Goal: Information Seeking & Learning: Learn about a topic

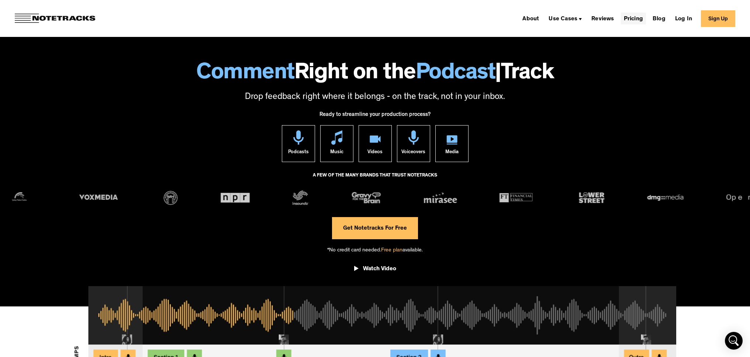
click at [632, 18] on link "Pricing" at bounding box center [633, 19] width 25 height 12
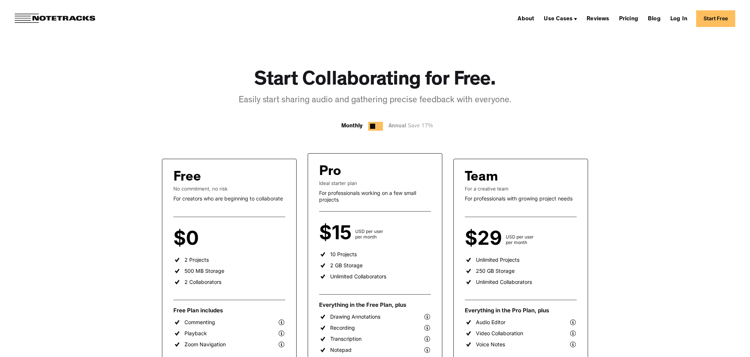
scroll to position [143, 0]
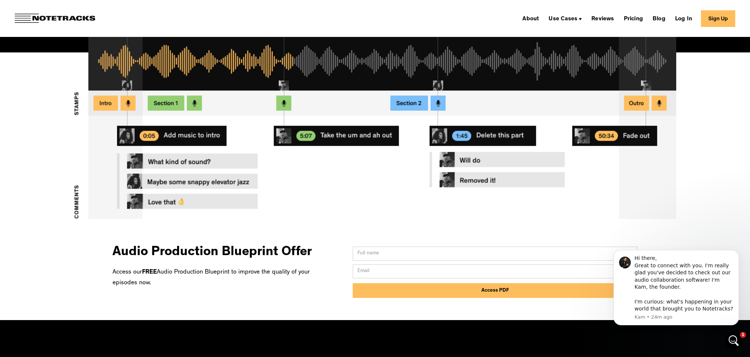
scroll to position [618, 0]
